Goal: Transaction & Acquisition: Purchase product/service

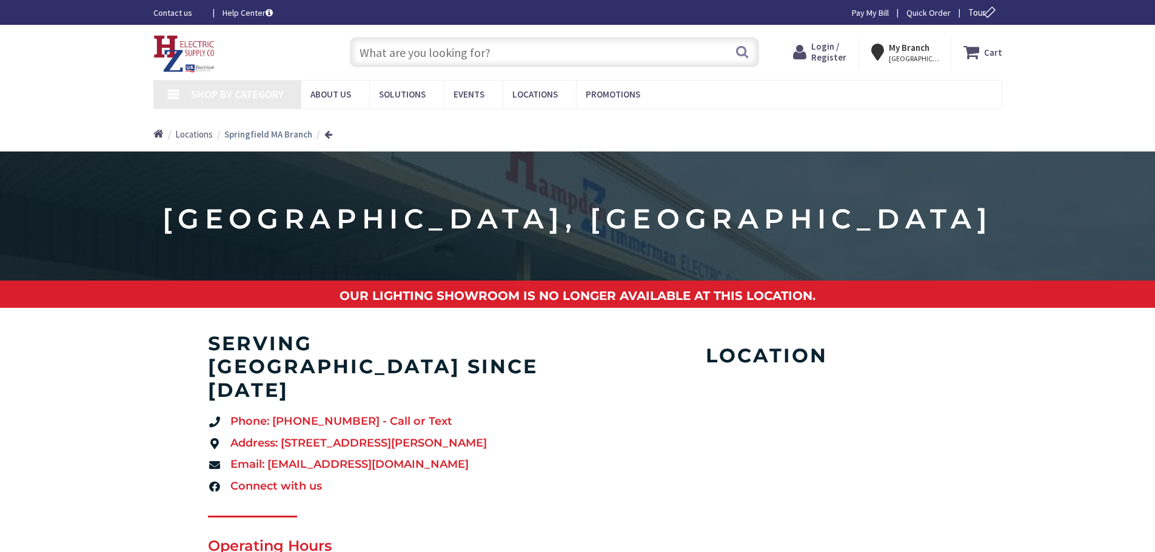
type input "[PERSON_NAME][GEOGRAPHIC_DATA], [GEOGRAPHIC_DATA]"
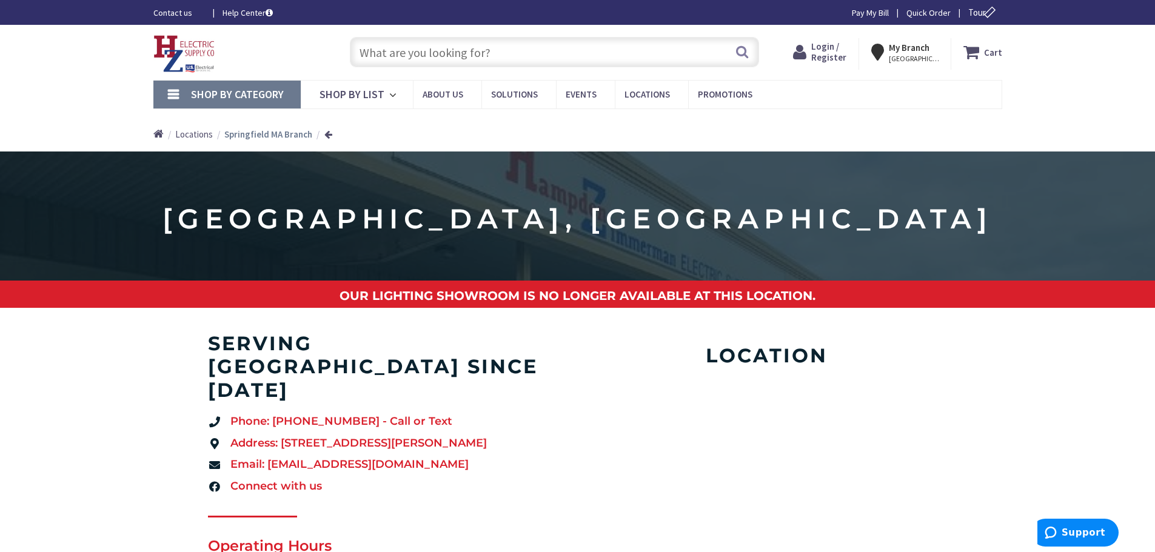
click at [432, 56] on input "text" at bounding box center [554, 52] width 409 height 30
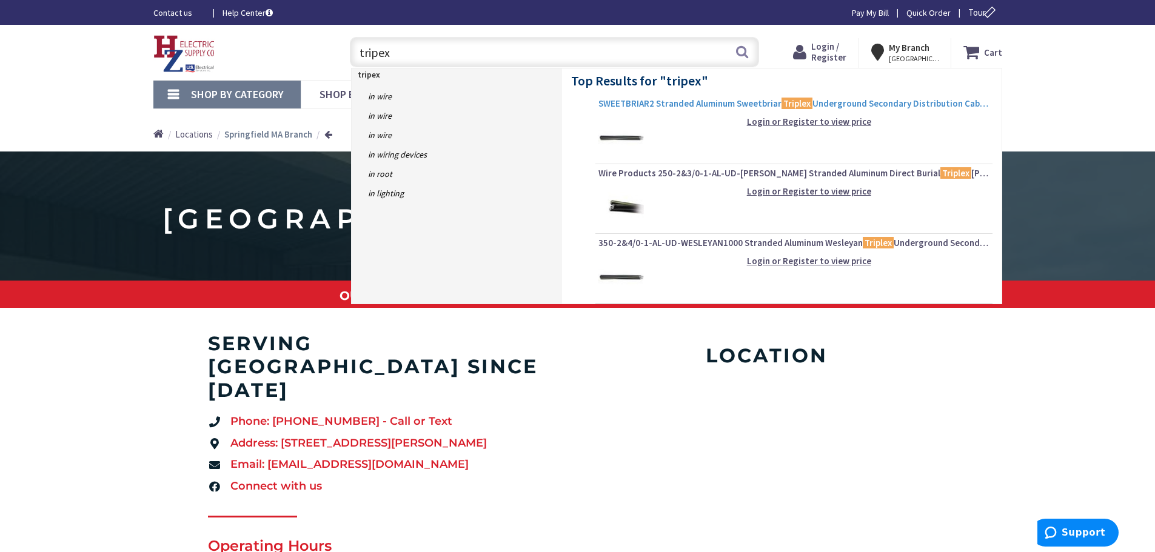
type input "tripex"
click at [664, 106] on span "SWEETBRIAR2 Stranded Aluminum Sweetbriar Triplex Underground Secondary Distribu…" at bounding box center [794, 104] width 391 height 12
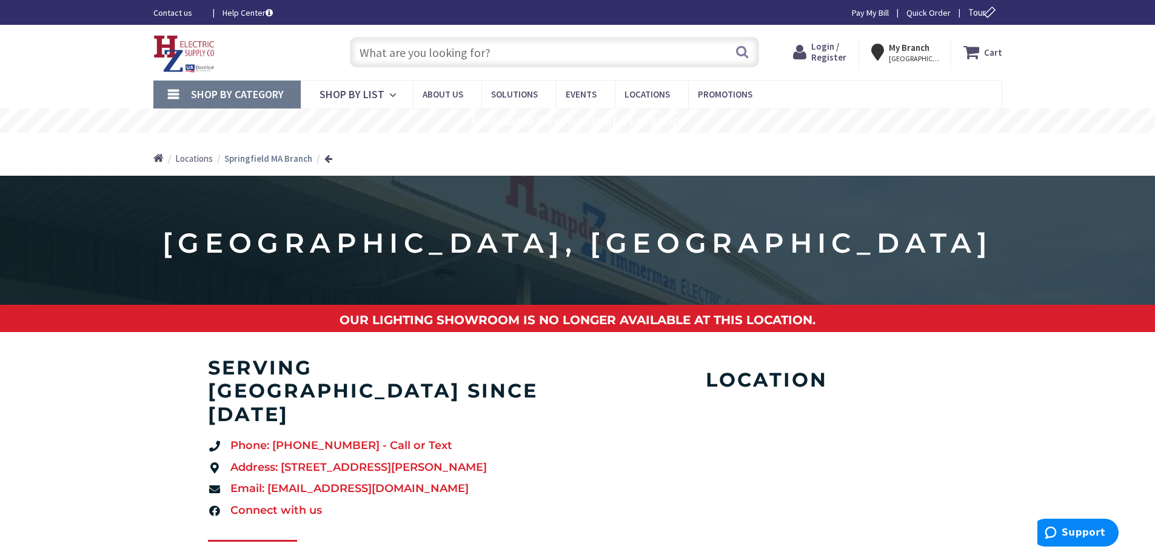
click at [409, 61] on input "text" at bounding box center [554, 52] width 409 height 30
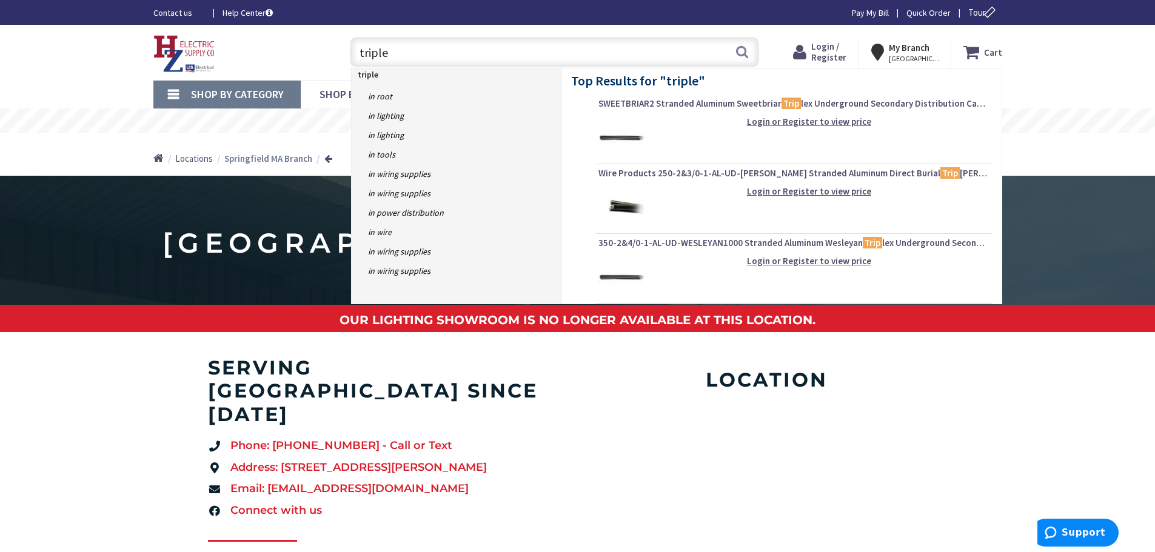
type input "triplex"
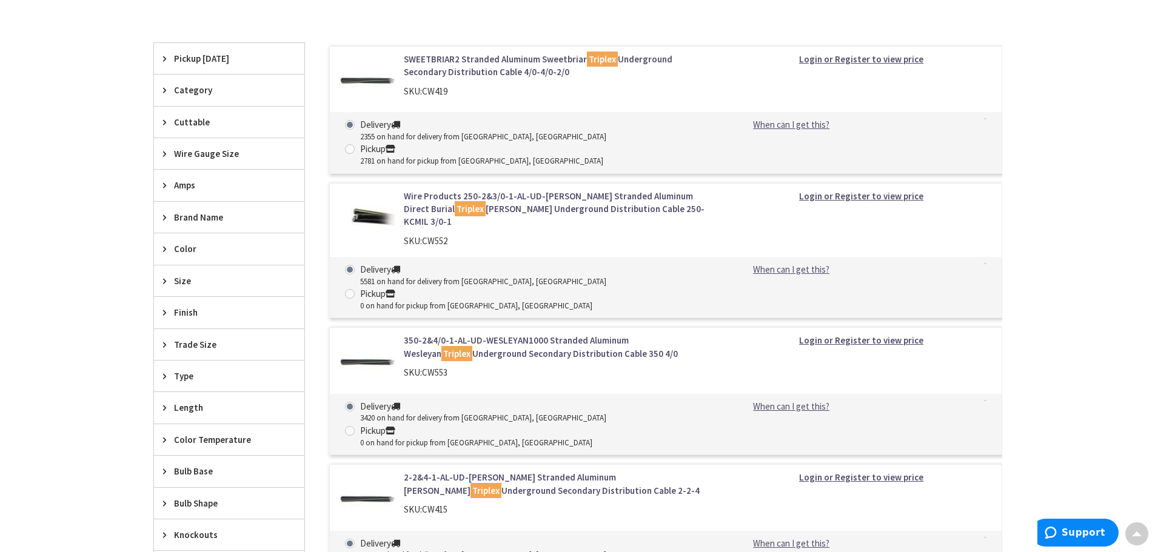
scroll to position [425, 0]
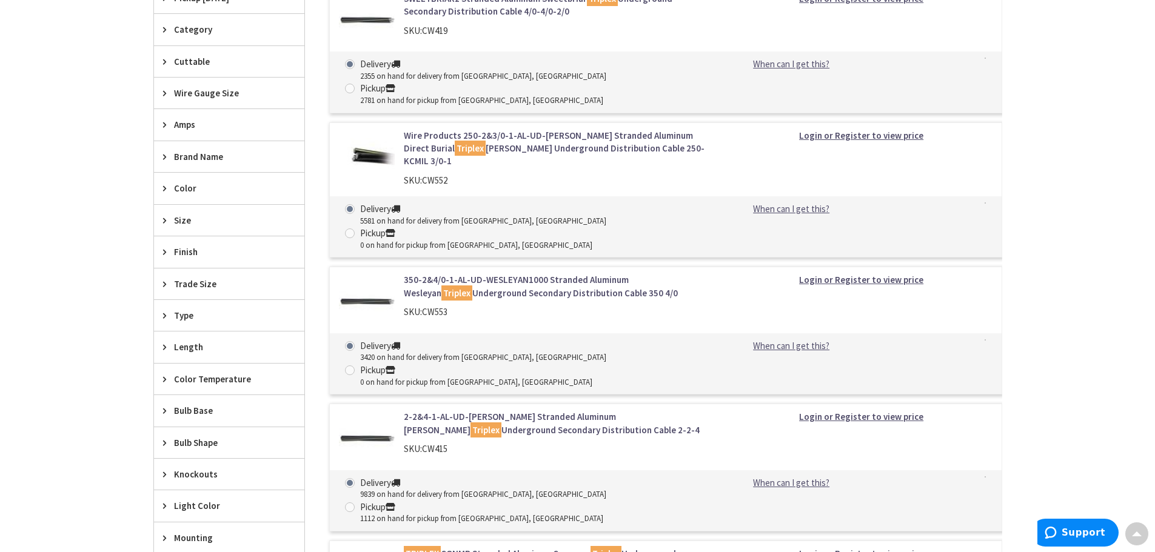
click at [468, 411] on link "2-2&4-1-AL-UD-STEPHENS Stranded Aluminum Stephens Triplex Underground Secondary…" at bounding box center [558, 424] width 309 height 26
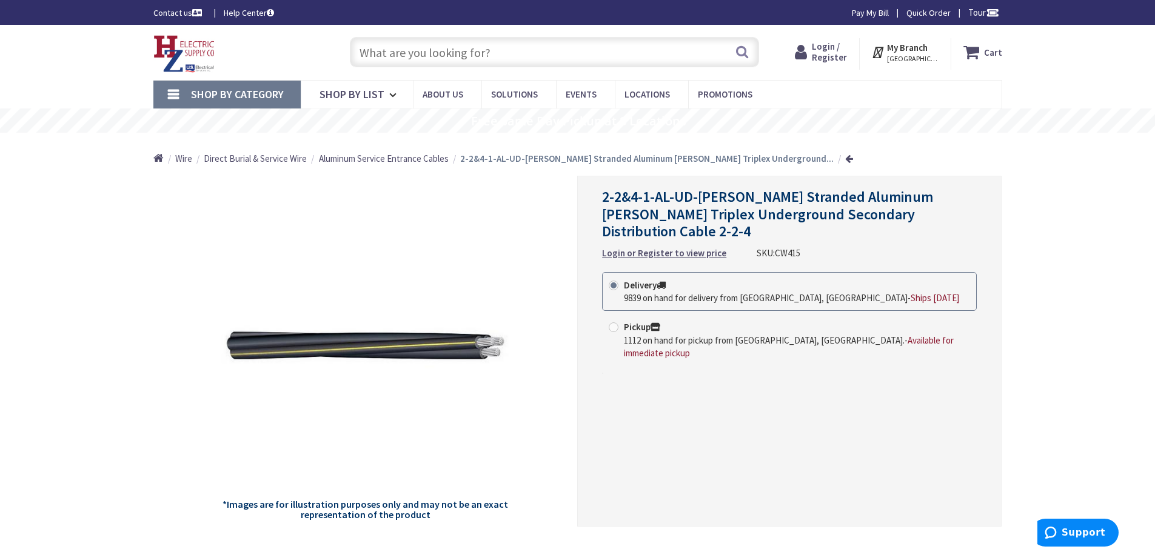
click at [616, 323] on span at bounding box center [614, 328] width 10 height 10
click at [616, 323] on input "Pickup 1112 on hand for pickup from Springfield, MA. - Available for immediate …" at bounding box center [616, 327] width 8 height 8
radio input "true"
